Goal: Information Seeking & Learning: Find contact information

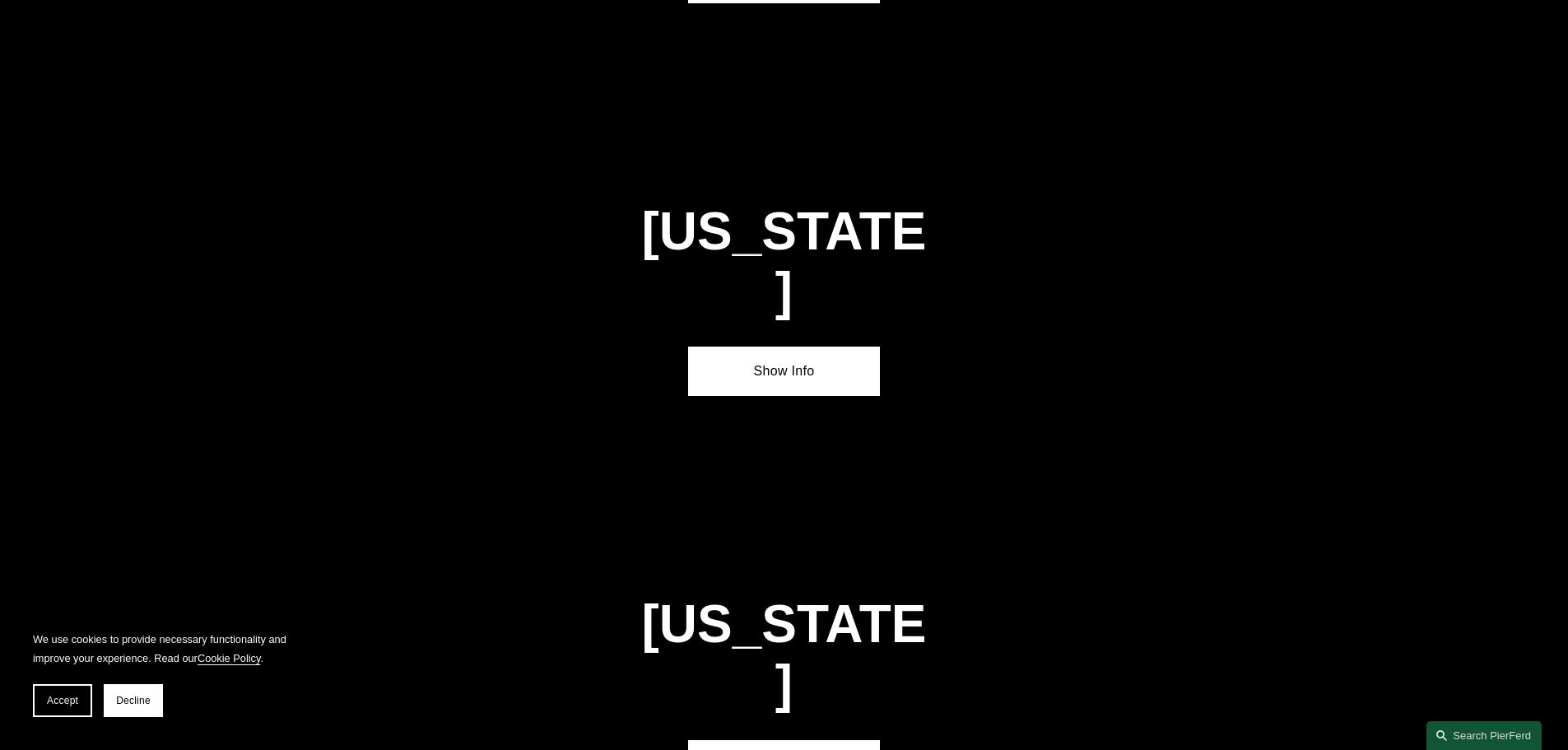
scroll to position [1898, 0]
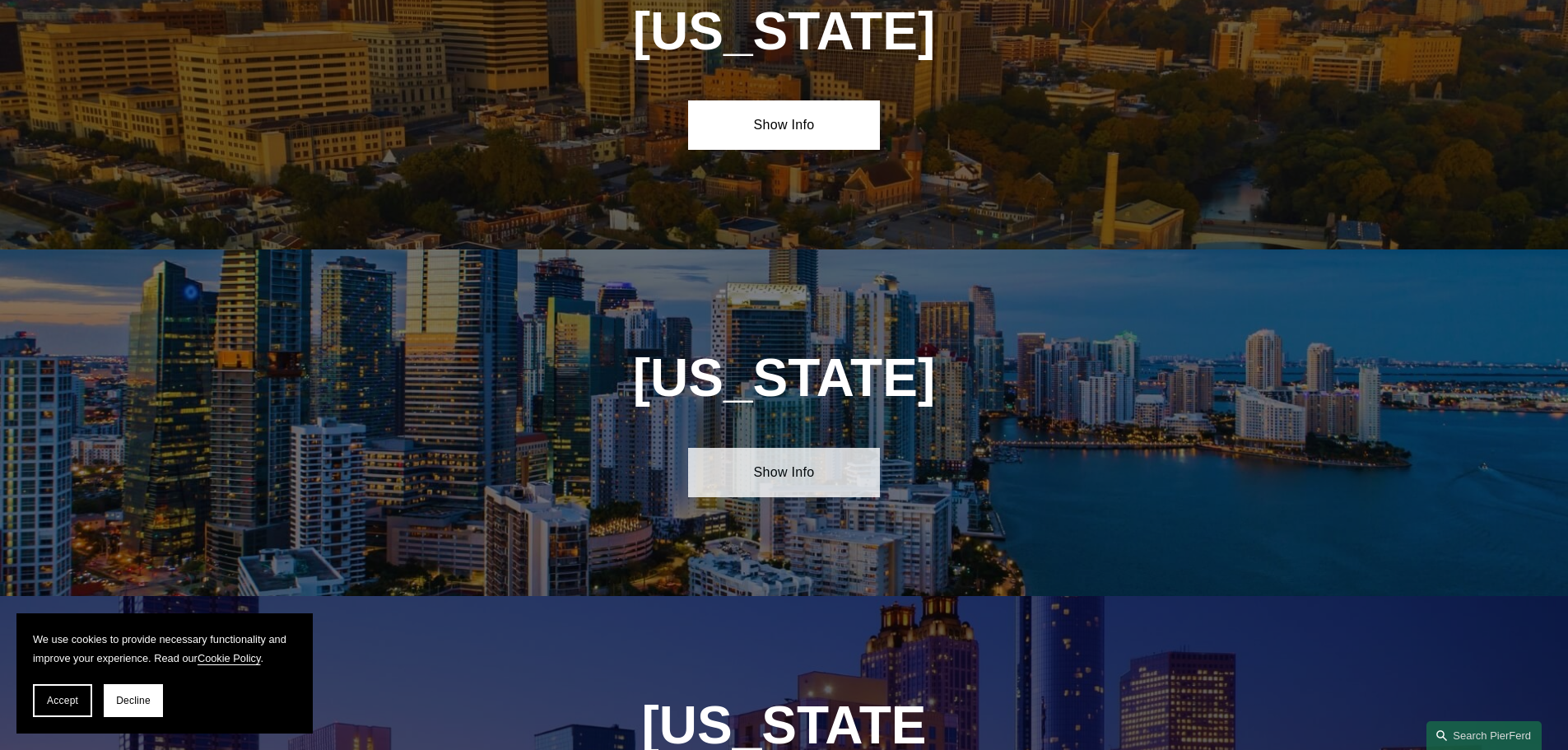
click at [775, 465] on link "Show Info" at bounding box center [784, 472] width 192 height 50
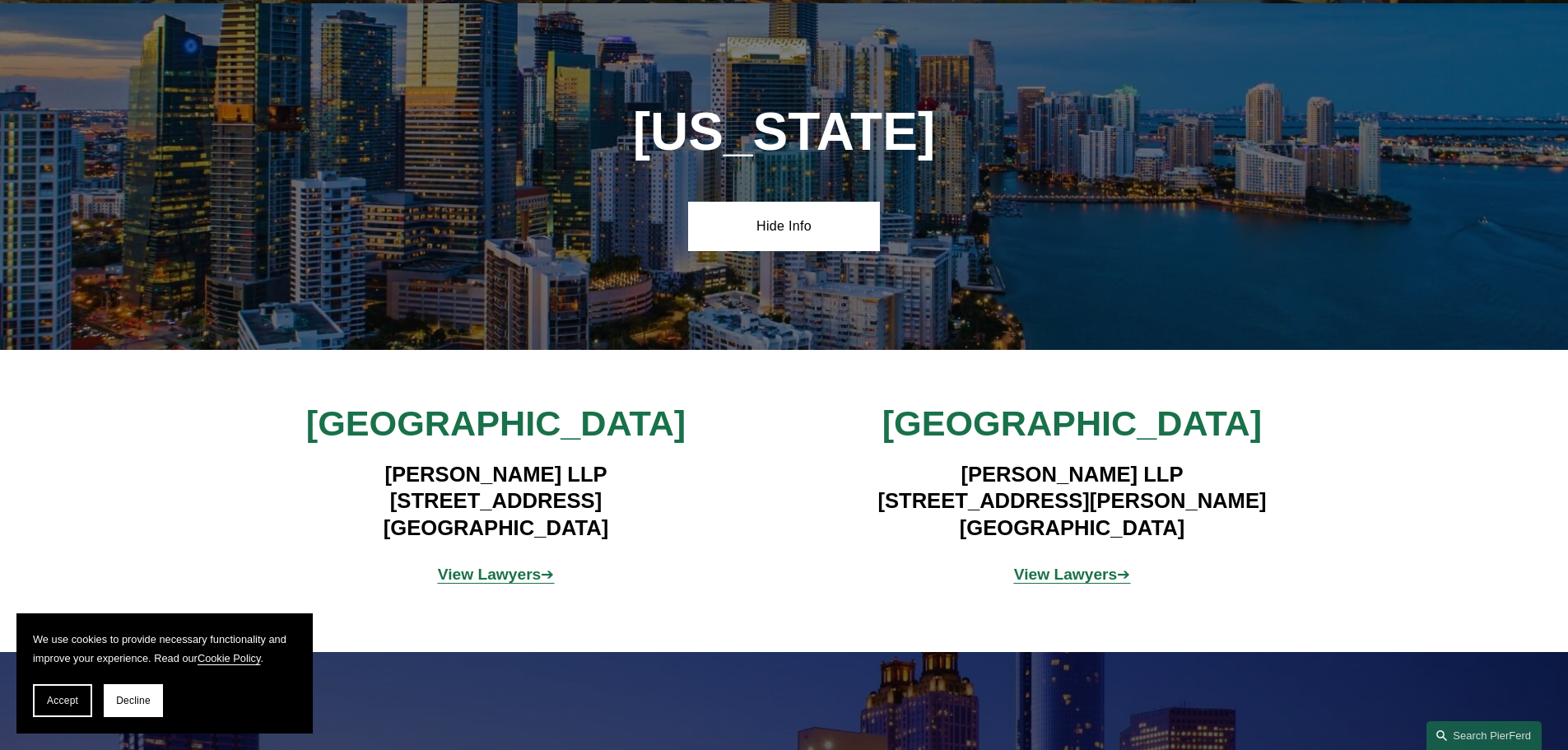
scroll to position [2145, 0]
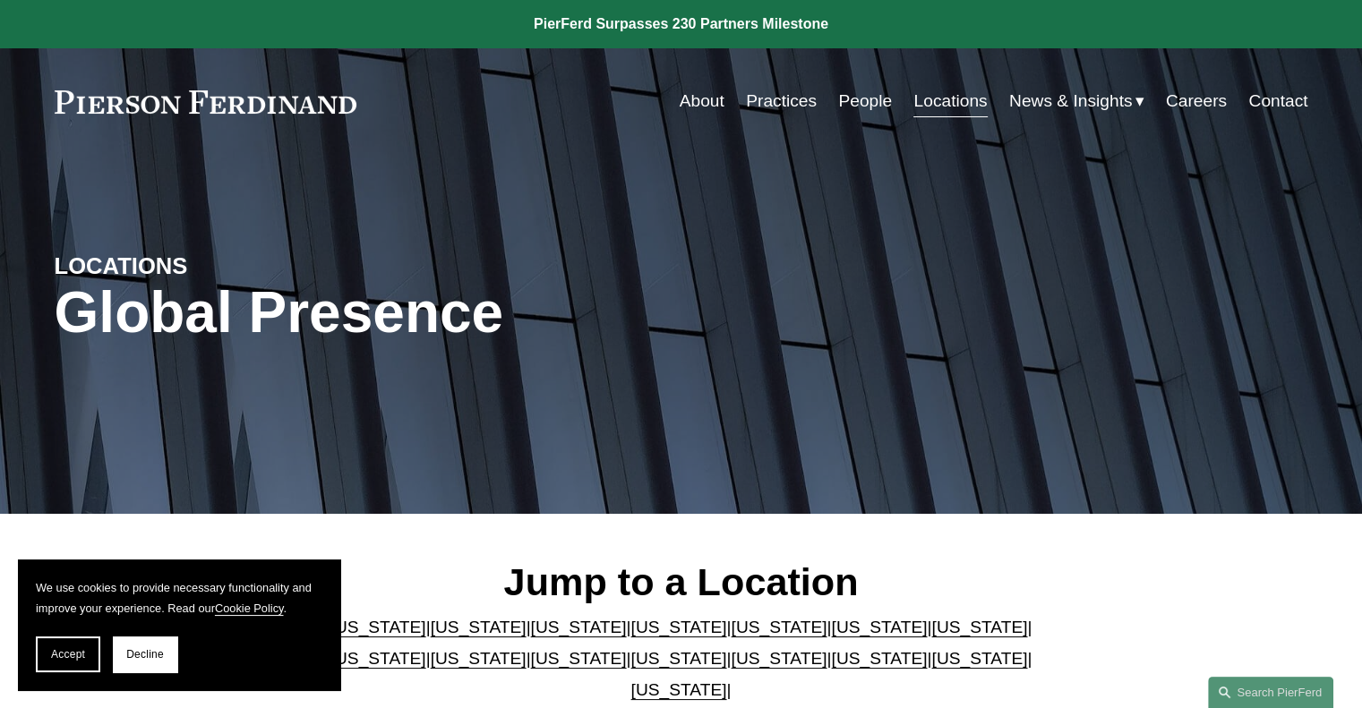
click at [855, 99] on link "People" at bounding box center [865, 101] width 54 height 34
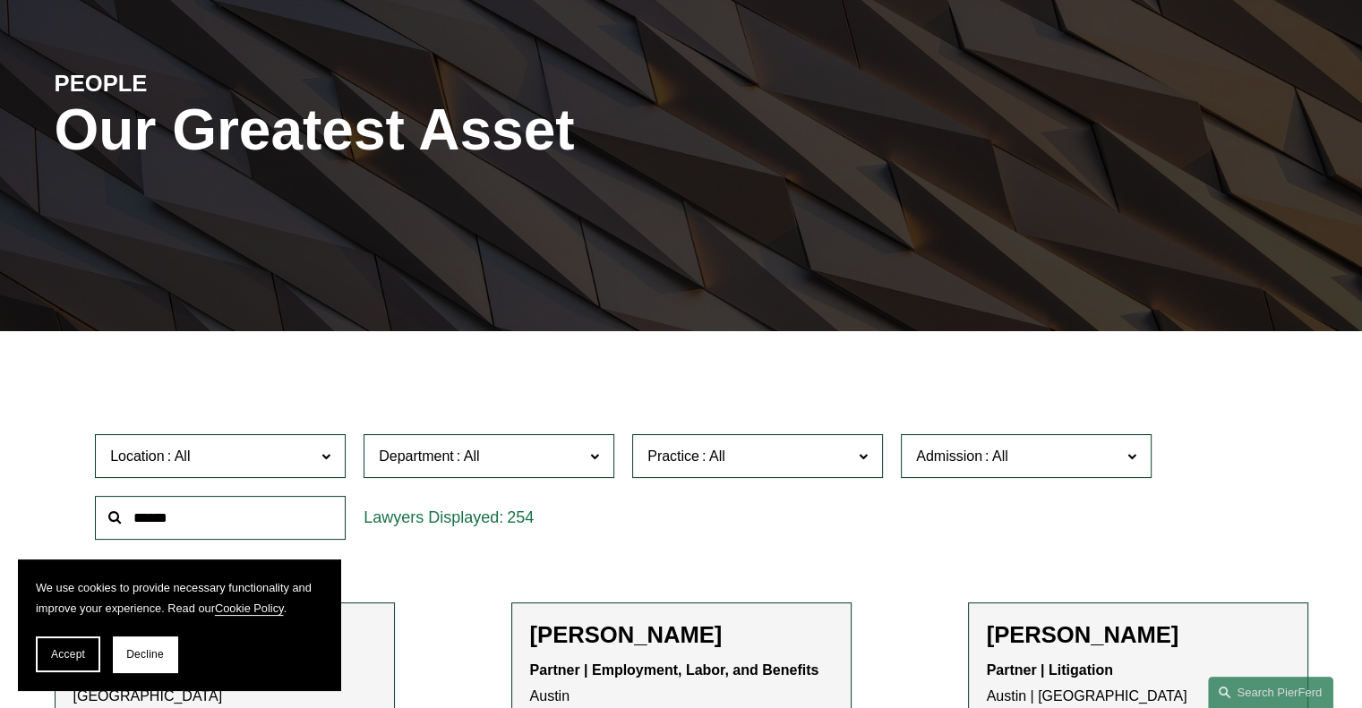
scroll to position [269, 0]
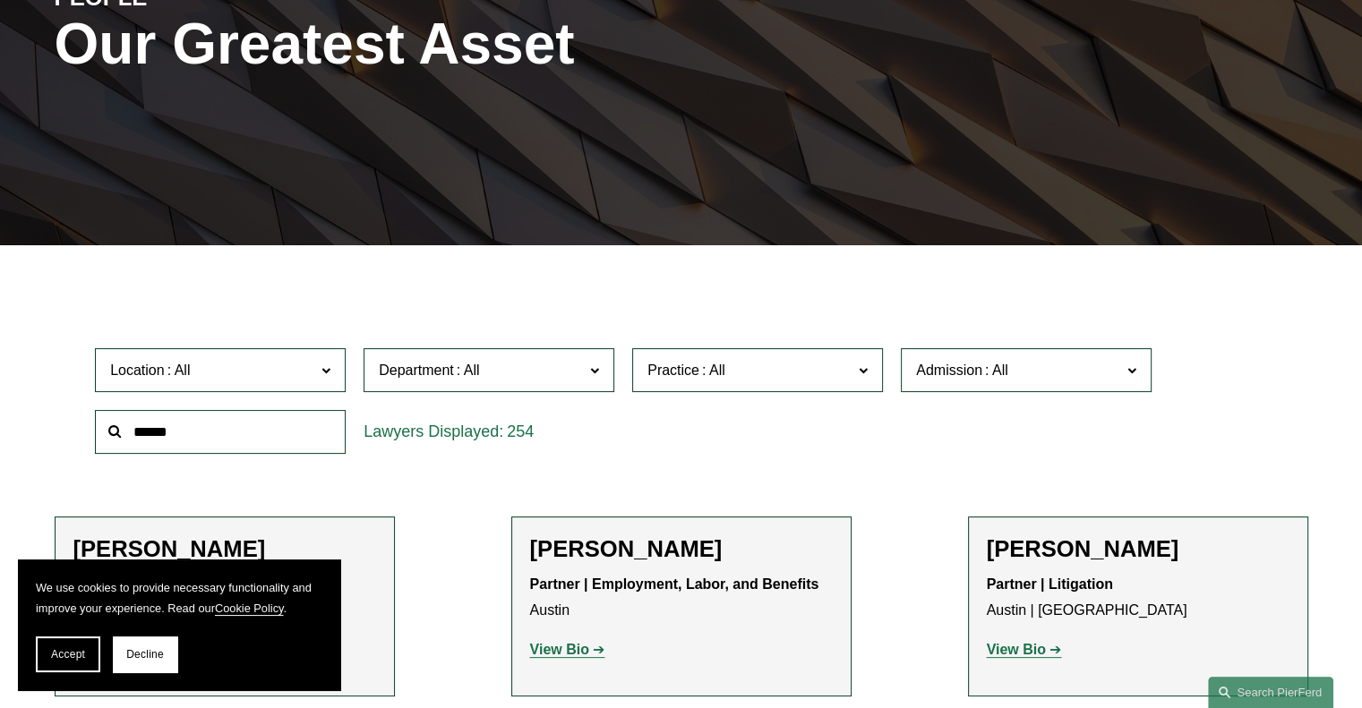
click at [201, 436] on input "text" at bounding box center [220, 432] width 251 height 44
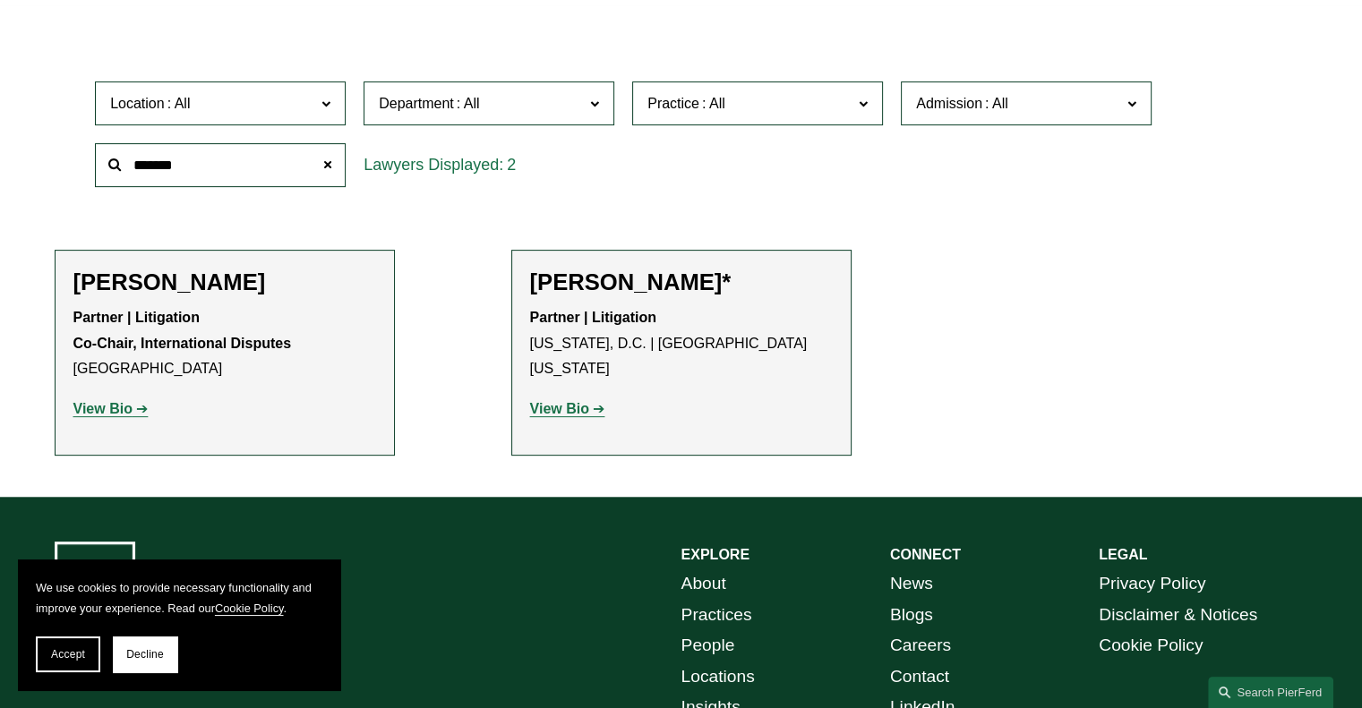
scroll to position [537, 0]
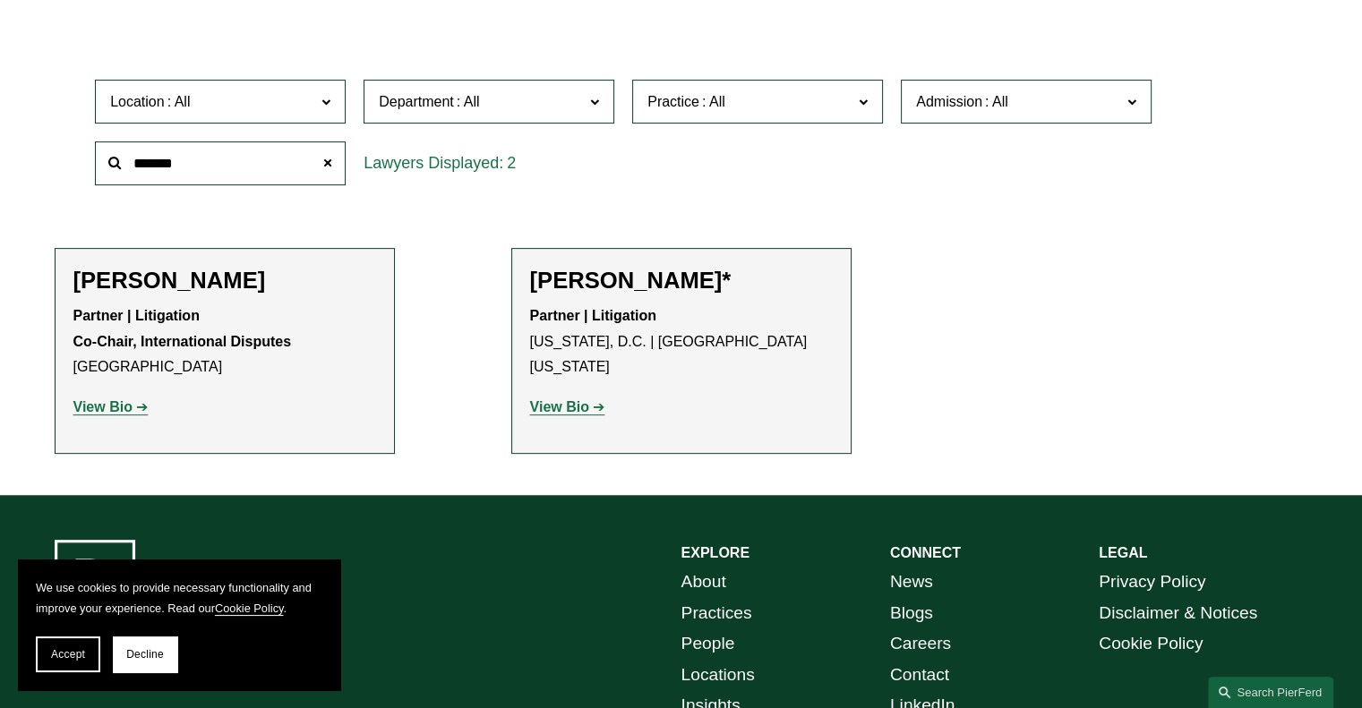
click at [580, 399] on strong "View Bio" at bounding box center [559, 406] width 59 height 15
drag, startPoint x: 83, startPoint y: 165, endPoint x: 46, endPoint y: 165, distance: 37.6
click at [46, 165] on ul "Filter Location All Atlanta Austin Boston Charlotte Chicago Cincinnati Clevelan…" at bounding box center [680, 235] width 1335 height 437
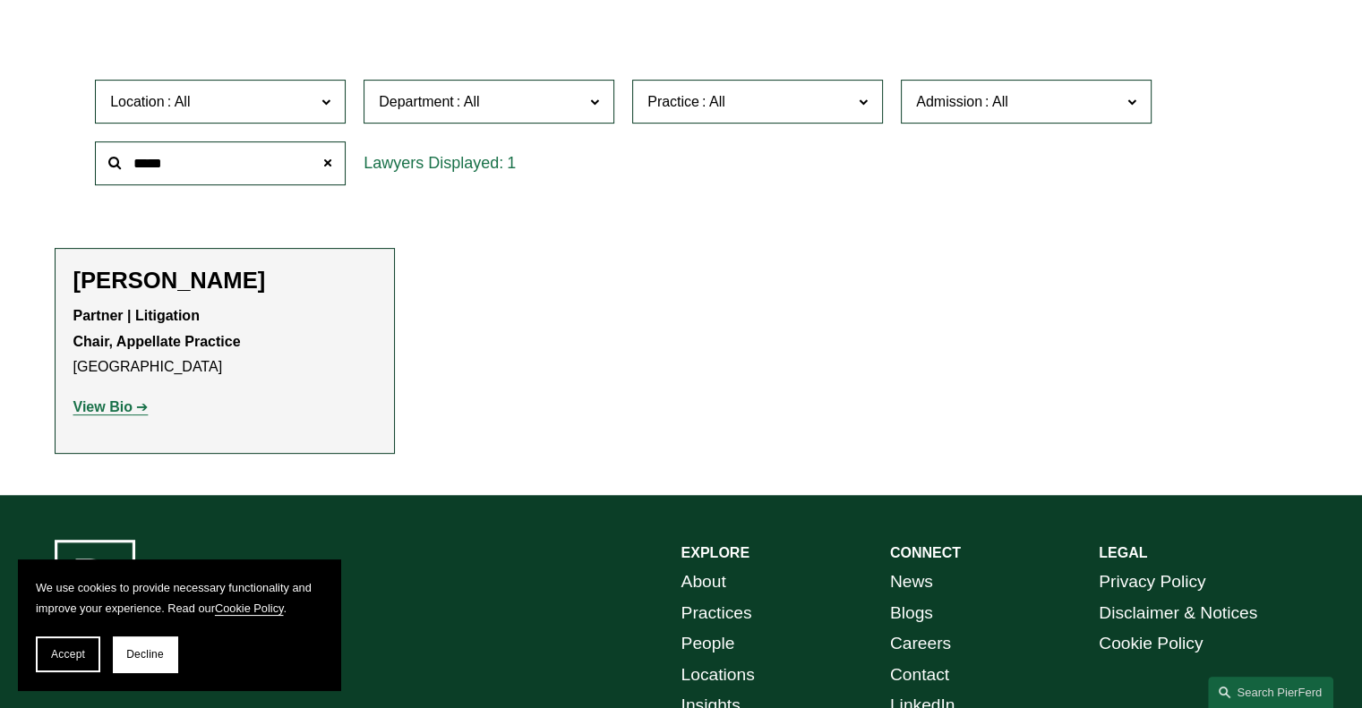
click at [92, 407] on strong "View Bio" at bounding box center [102, 406] width 59 height 15
drag, startPoint x: 224, startPoint y: 167, endPoint x: 111, endPoint y: 167, distance: 112.9
click at [111, 167] on div "*****" at bounding box center [220, 164] width 251 height 44
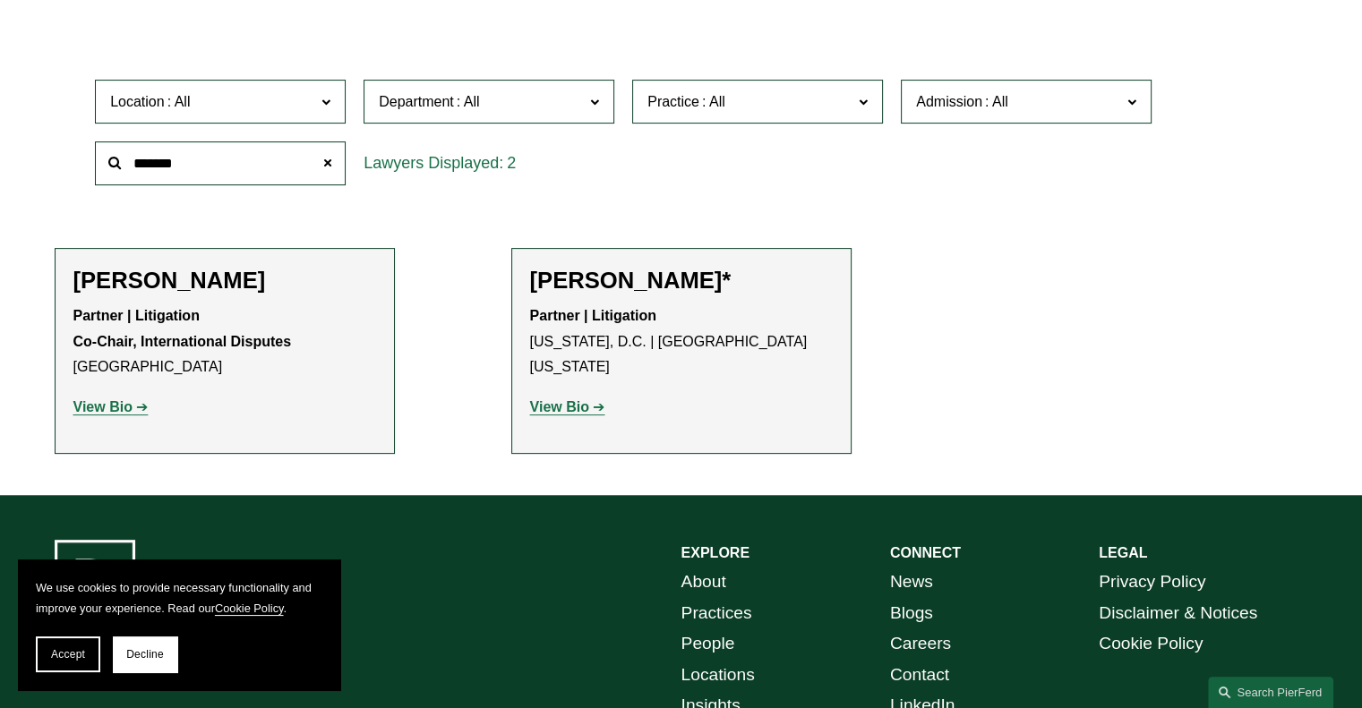
drag, startPoint x: 547, startPoint y: 379, endPoint x: 18, endPoint y: 262, distance: 542.2
click at [547, 399] on strong "View Bio" at bounding box center [559, 406] width 59 height 15
drag, startPoint x: 180, startPoint y: 160, endPoint x: -21, endPoint y: 172, distance: 201.0
click at [0, 172] on html "We use cookies to provide necessary functionality and improve your experience. …" at bounding box center [681, 172] width 1362 height 1419
type input "******"
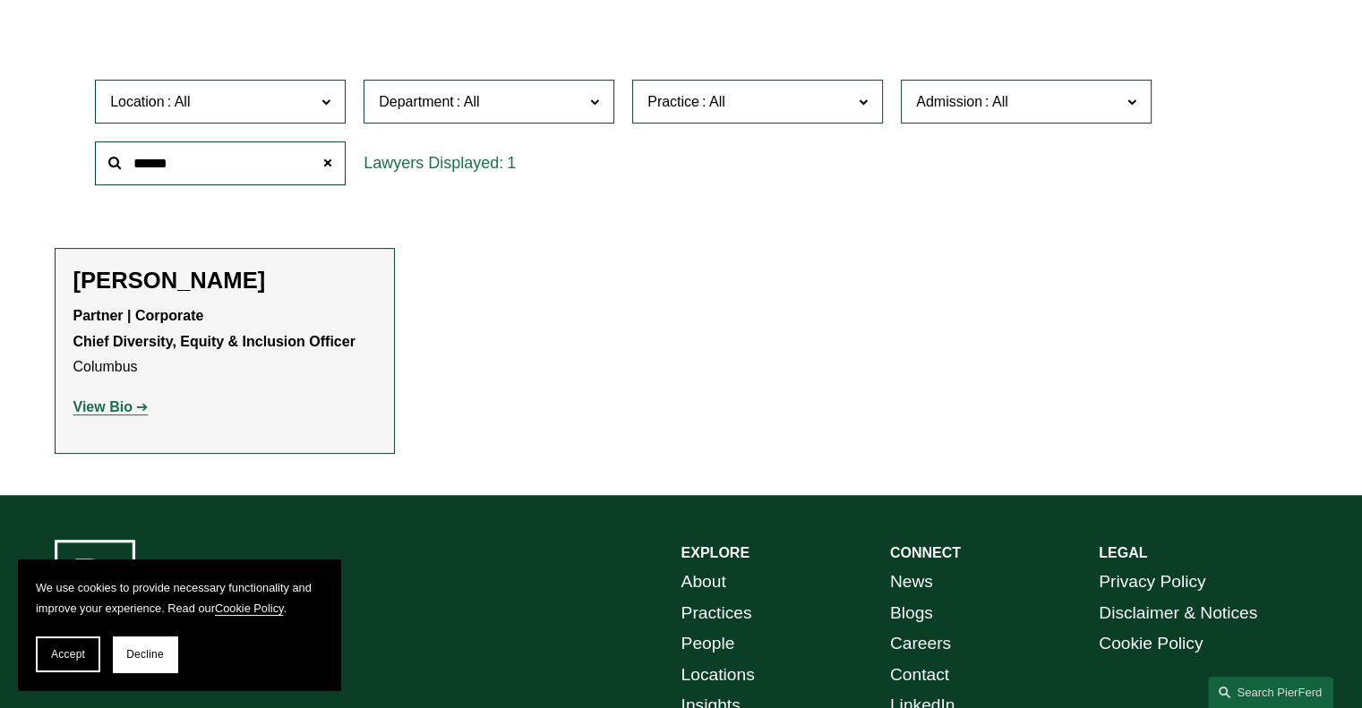
click at [94, 403] on strong "View Bio" at bounding box center [102, 406] width 59 height 15
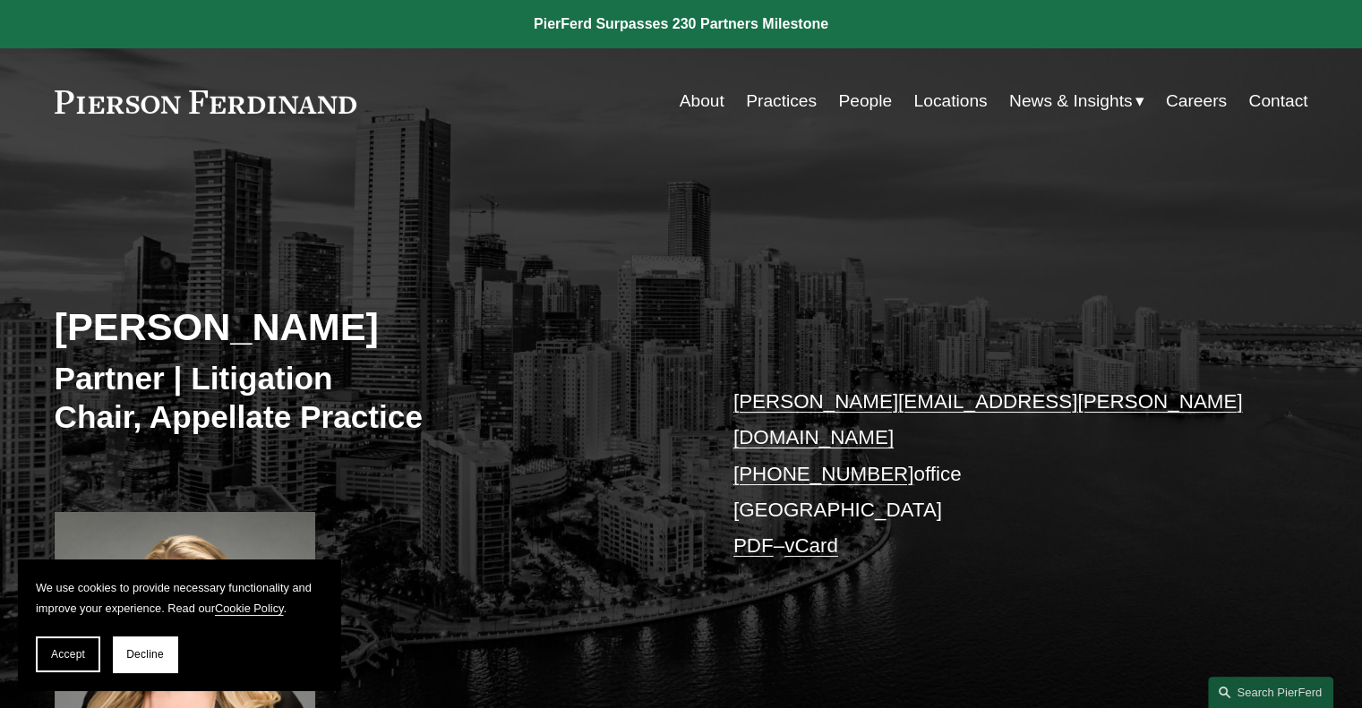
scroll to position [269, 0]
